Goal: Book appointment/travel/reservation

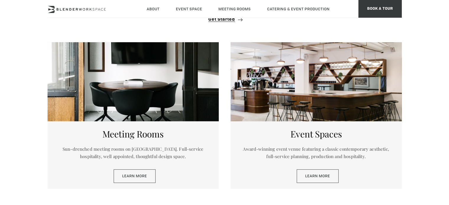
scroll to position [266, 0]
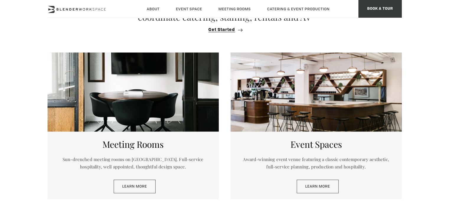
click at [310, 101] on div at bounding box center [316, 92] width 171 height 79
click at [314, 182] on link "Learn More" at bounding box center [318, 187] width 42 height 14
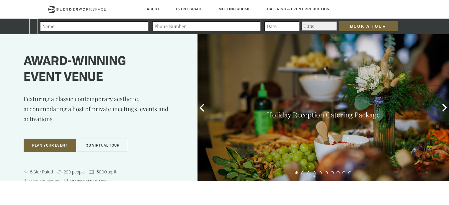
type div "[DATE]"
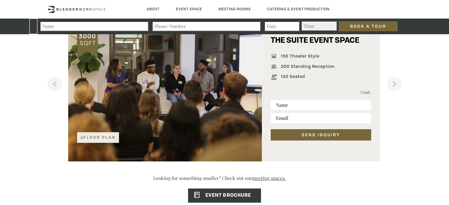
scroll to position [413, 0]
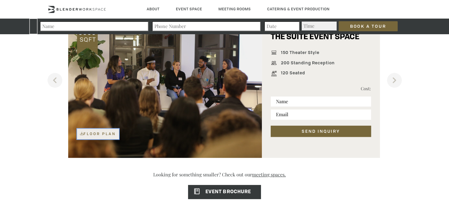
click at [93, 130] on link "Floor Plan" at bounding box center [98, 134] width 42 height 11
